Goal: Find specific page/section: Find specific page/section

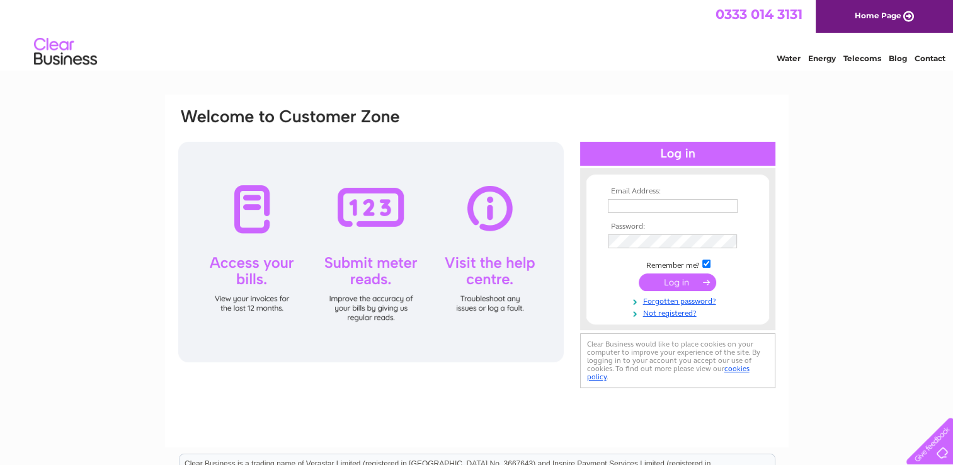
type input "[PERSON_NAME][EMAIL_ADDRESS][DOMAIN_NAME]"
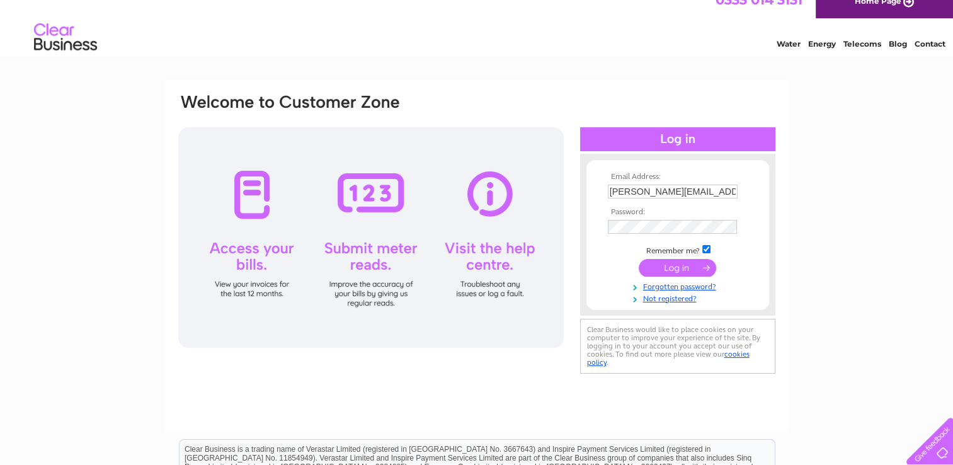
scroll to position [18, 0]
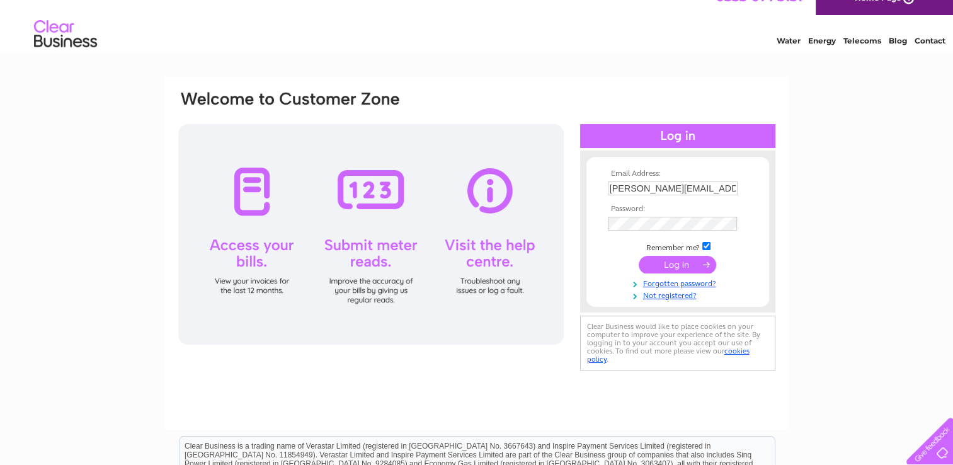
click at [678, 261] on input "submit" at bounding box center [677, 265] width 77 height 18
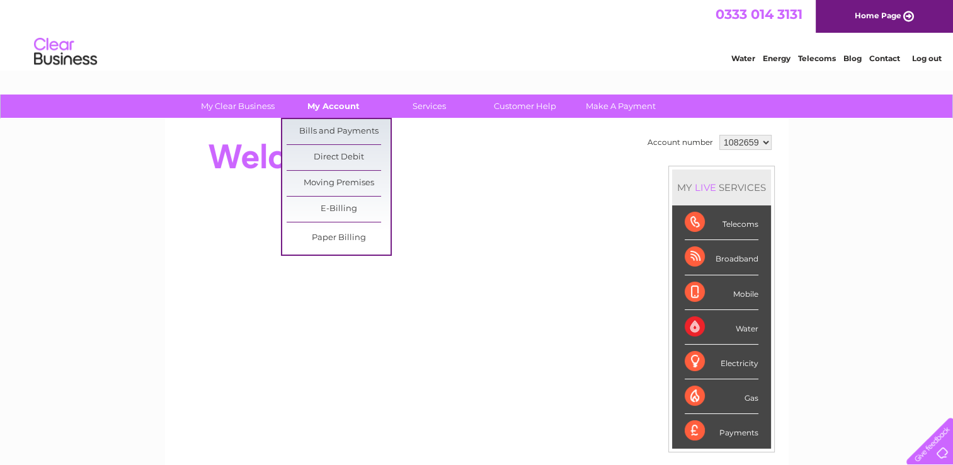
click at [336, 103] on link "My Account" at bounding box center [333, 105] width 104 height 23
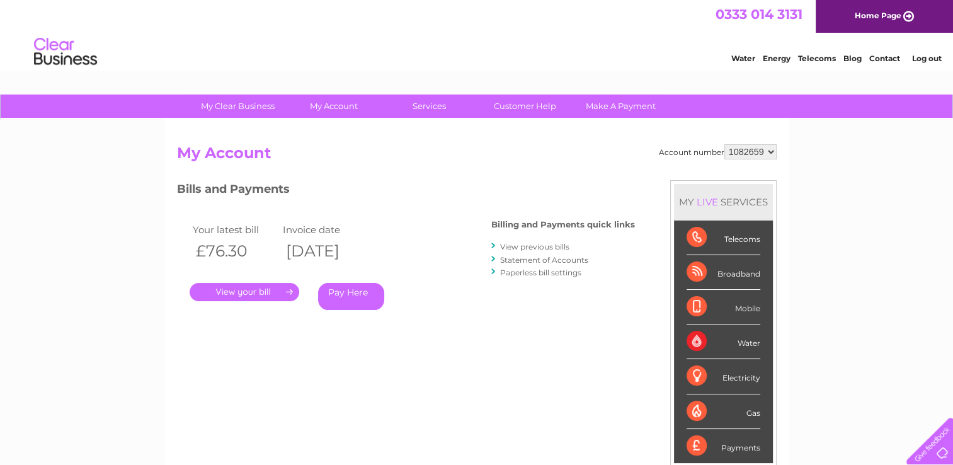
click at [229, 290] on link "." at bounding box center [245, 292] width 110 height 18
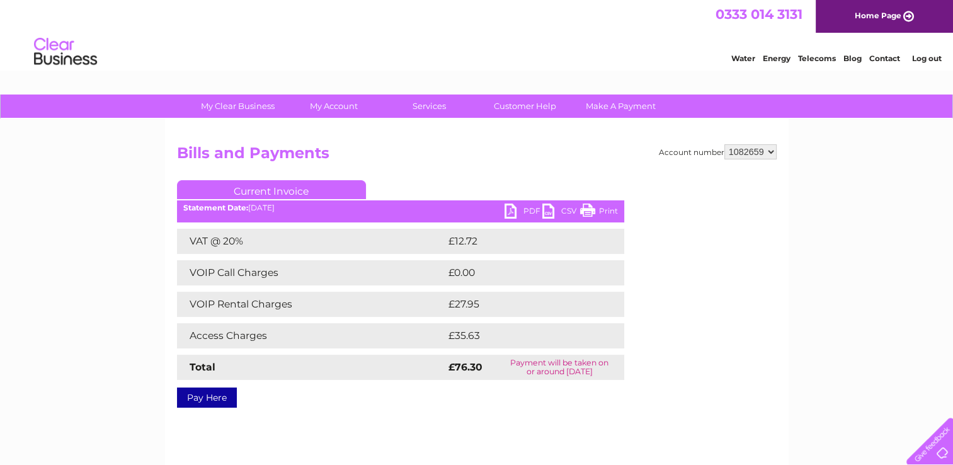
click at [584, 207] on link "Print" at bounding box center [599, 212] width 38 height 18
